Goal: Information Seeking & Learning: Learn about a topic

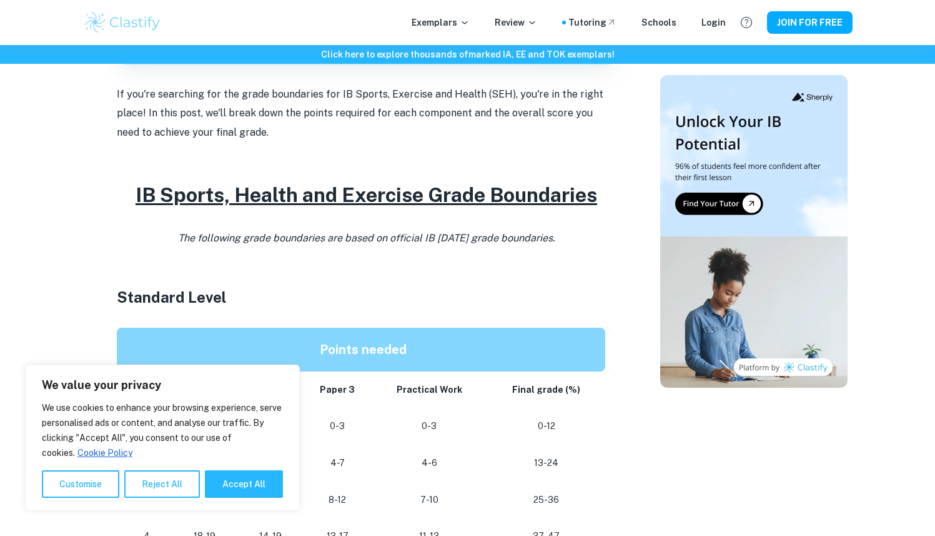
scroll to position [712, 0]
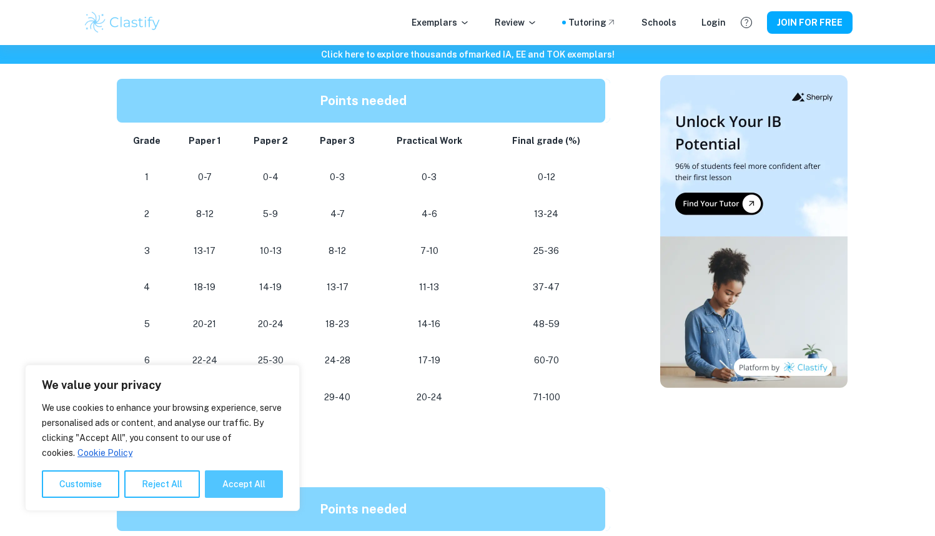
click at [221, 485] on button "Accept All" at bounding box center [244, 483] width 78 height 27
checkbox input "true"
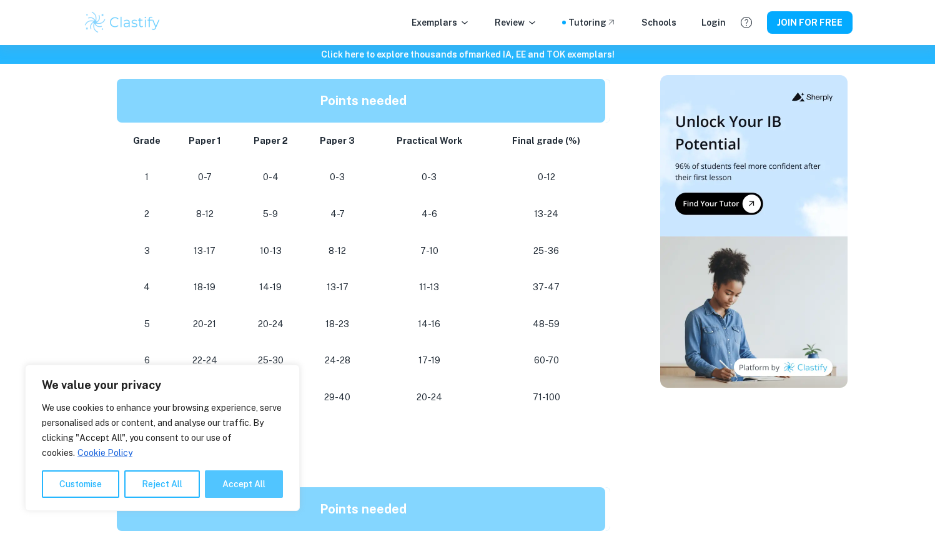
checkbox input "true"
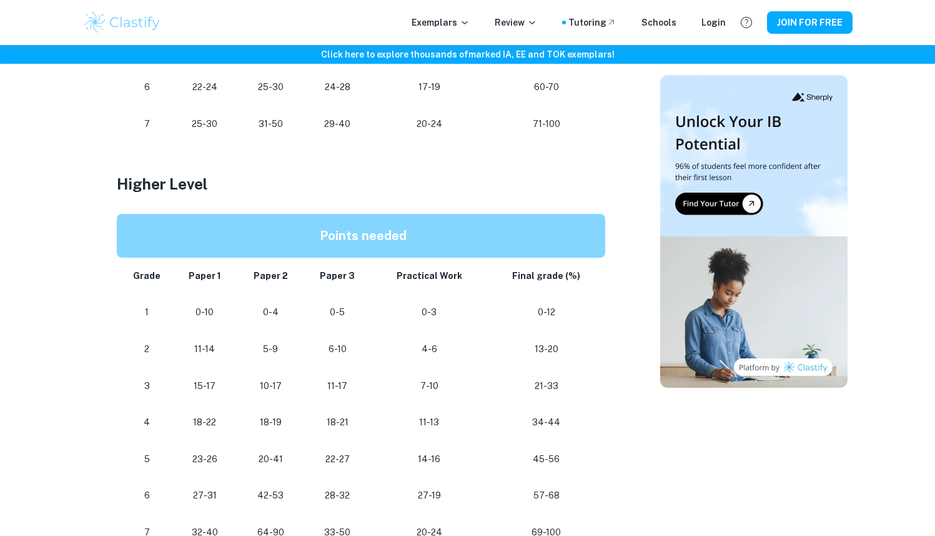
scroll to position [1094, 0]
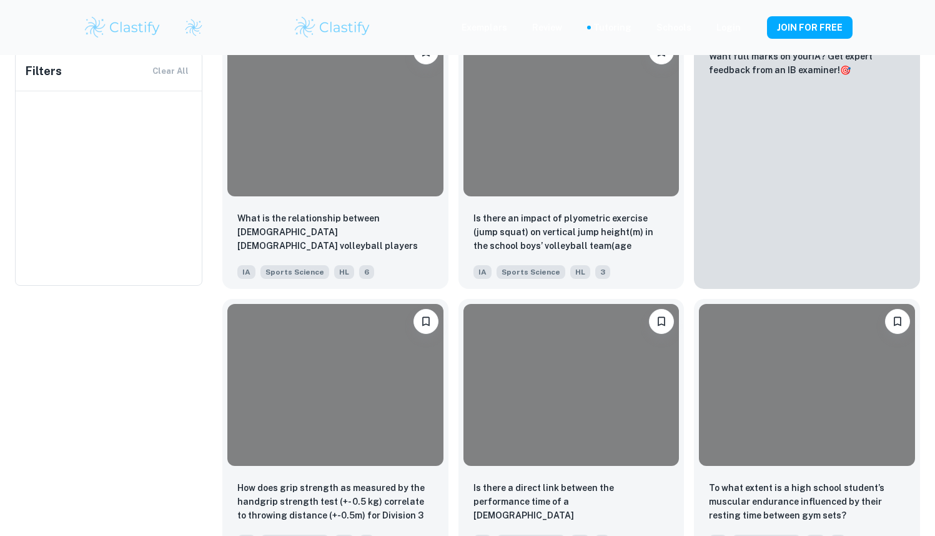
type input "Sports Science"
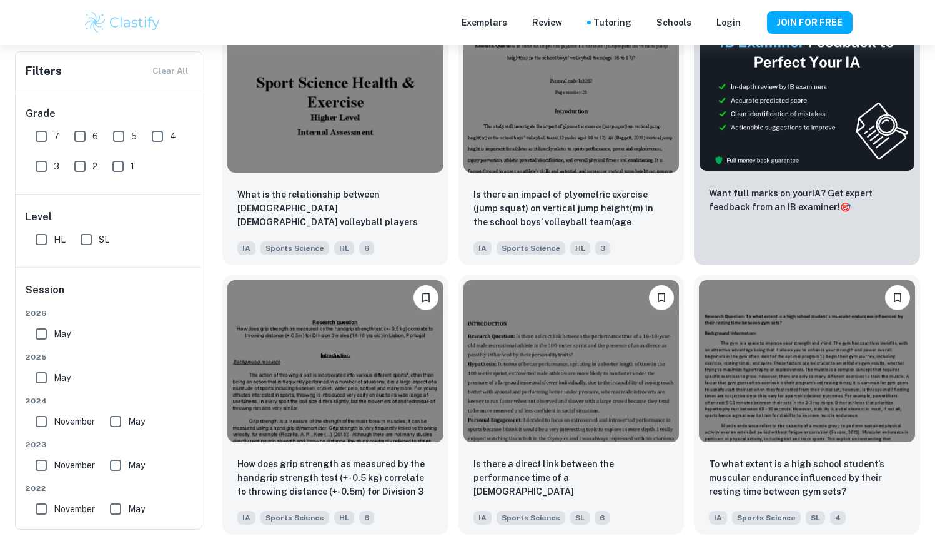
scroll to position [299, 0]
